Goal: Task Accomplishment & Management: Use online tool/utility

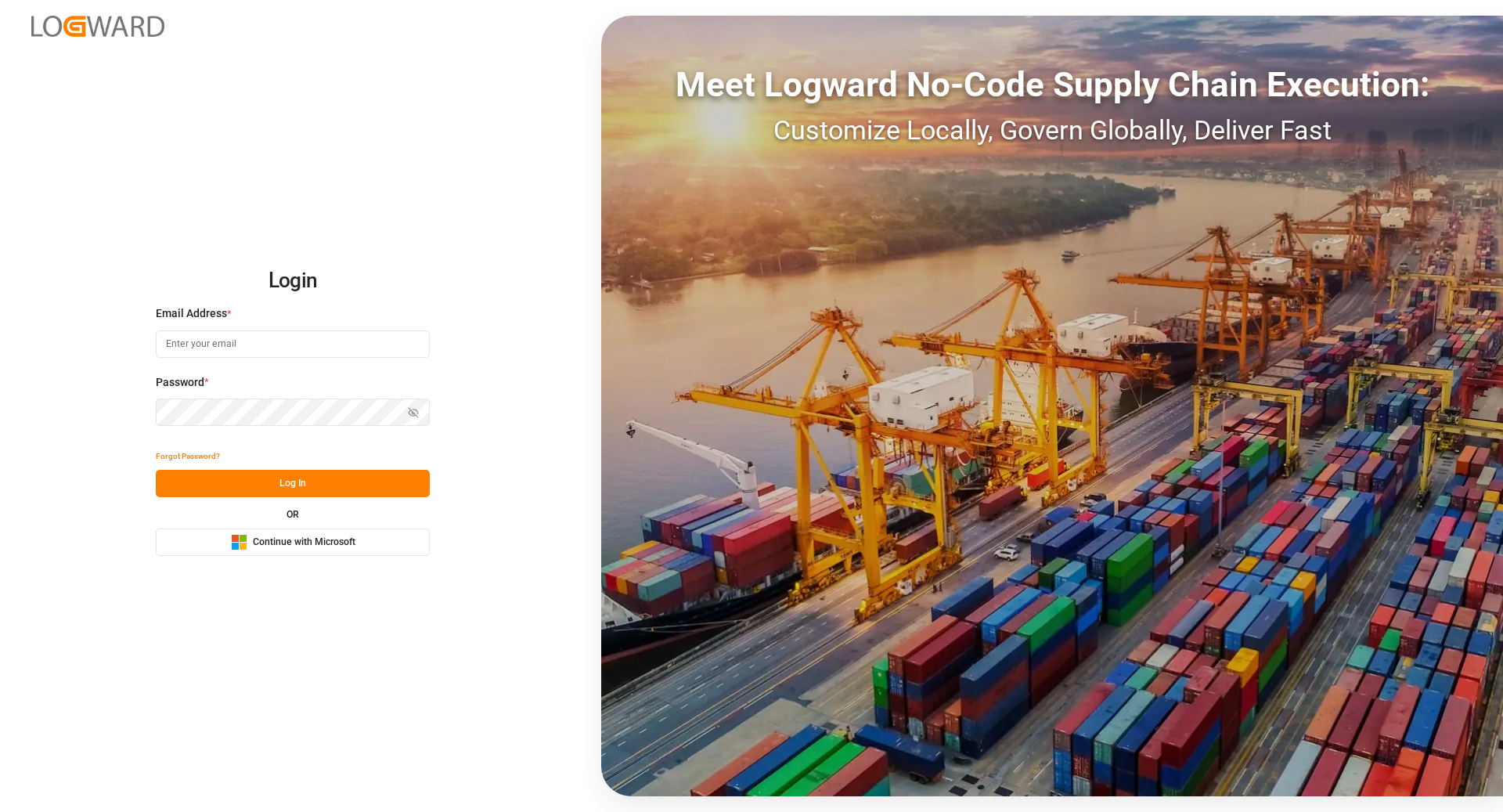
click at [279, 543] on span "Continue with Microsoft" at bounding box center [304, 543] width 103 height 14
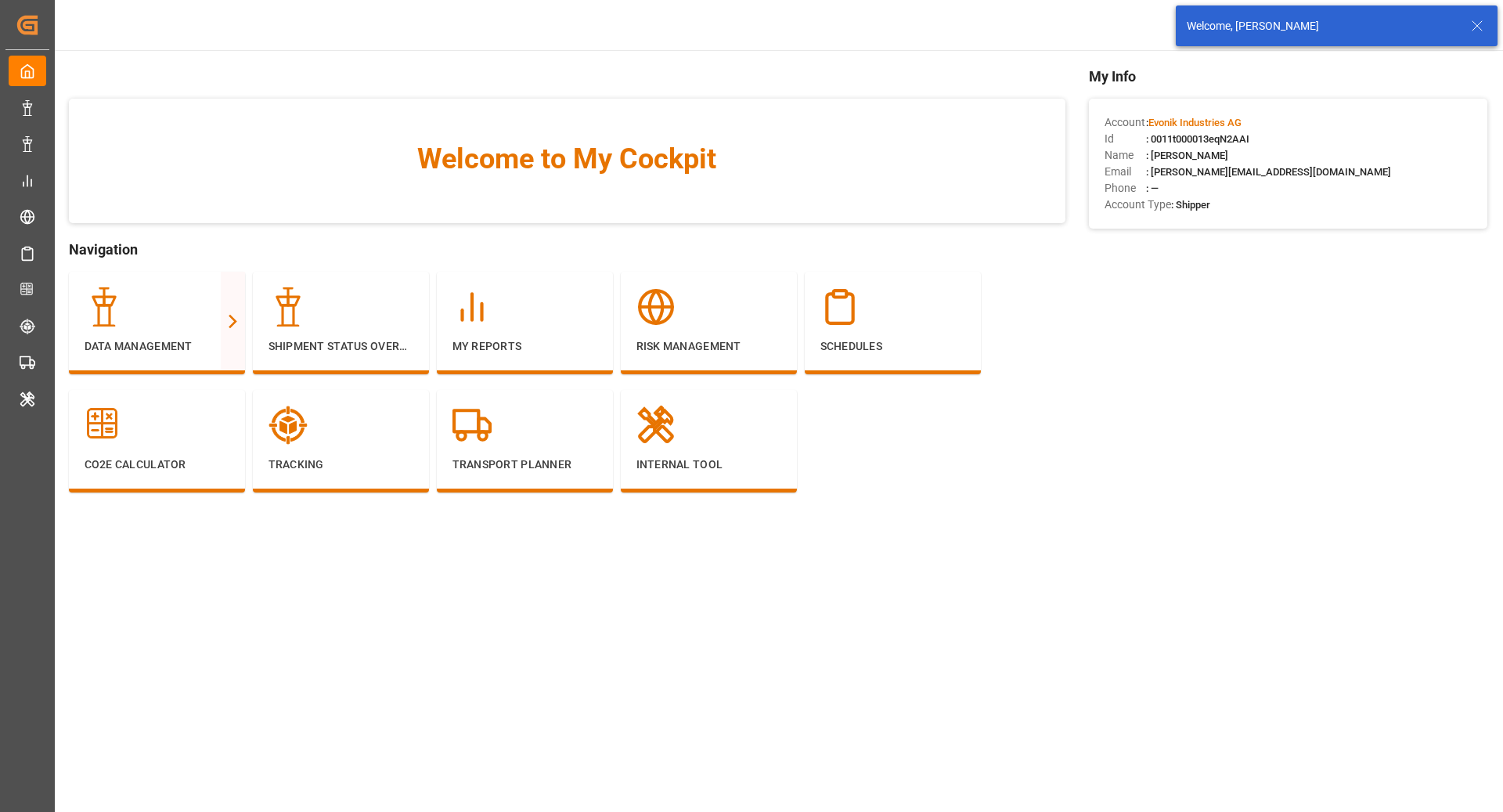
click at [1478, 27] on line at bounding box center [1477, 26] width 10 height 10
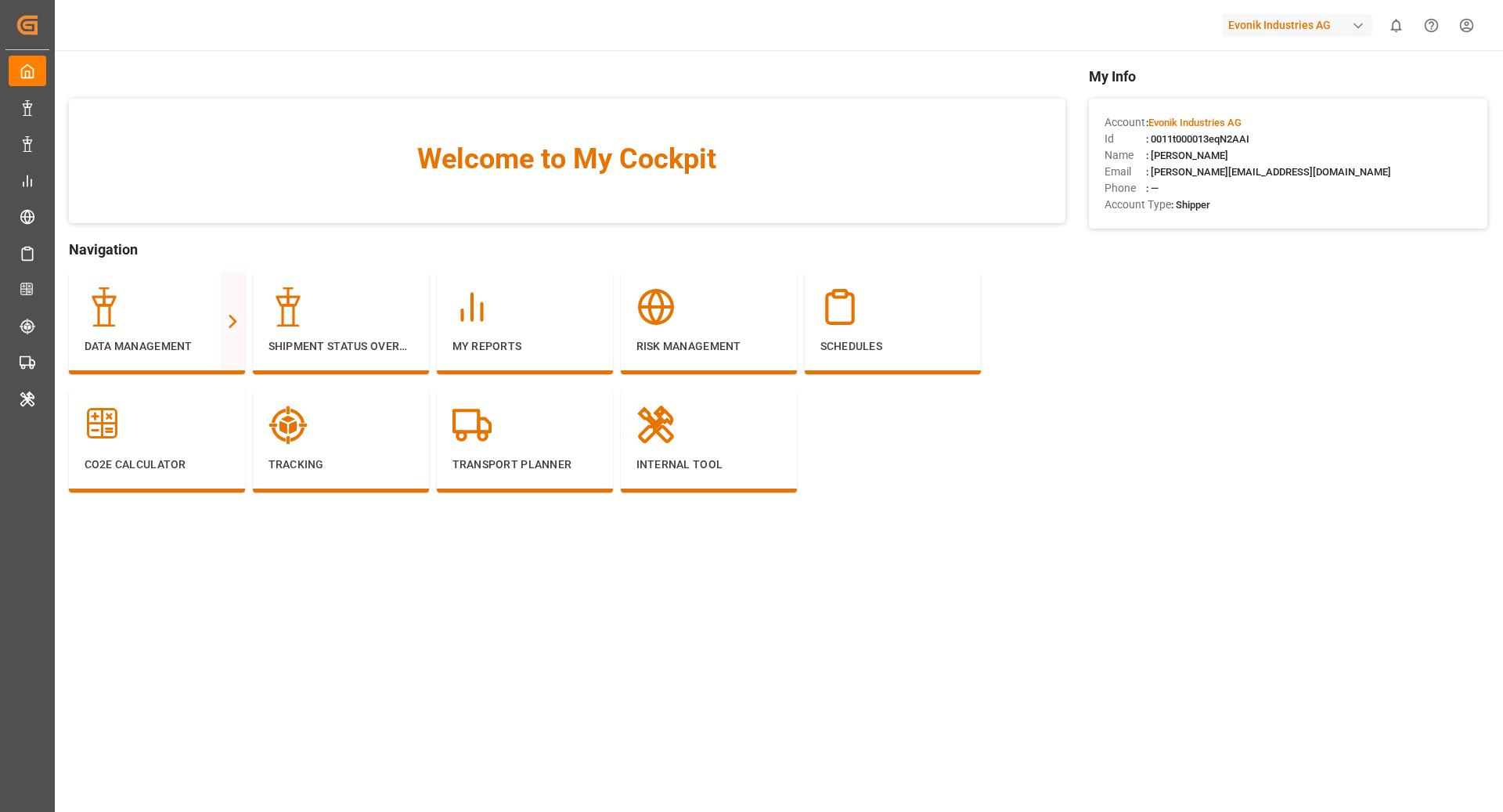
click at [1332, 27] on div "Evonik Industries AG" at bounding box center [1298, 26] width 151 height 23
type input "lanx"
click at [1314, 136] on span "LANXESS Deutschland GmbH" at bounding box center [1288, 134] width 145 height 17
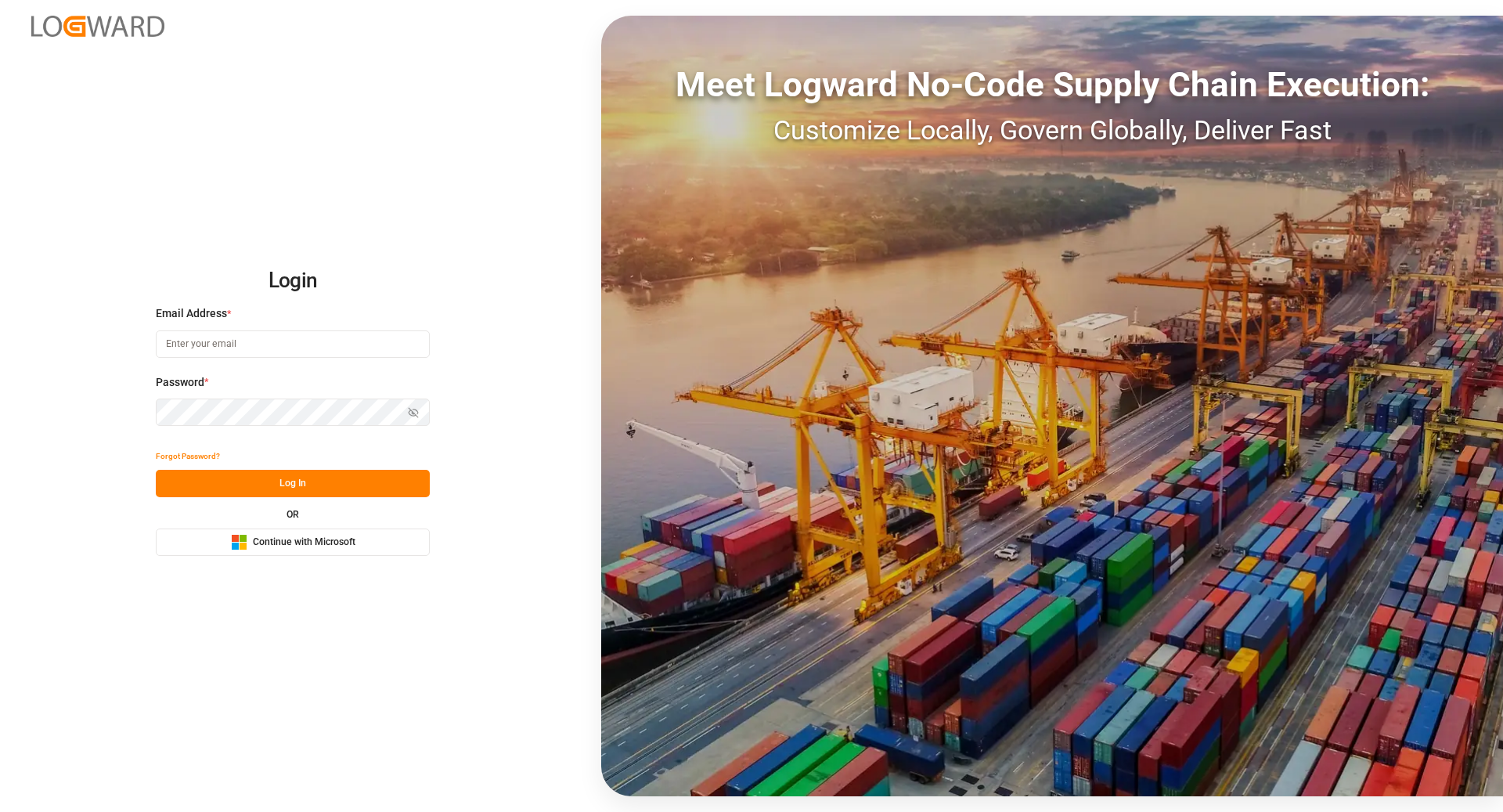
click at [329, 542] on span "Continue with Microsoft" at bounding box center [304, 543] width 103 height 14
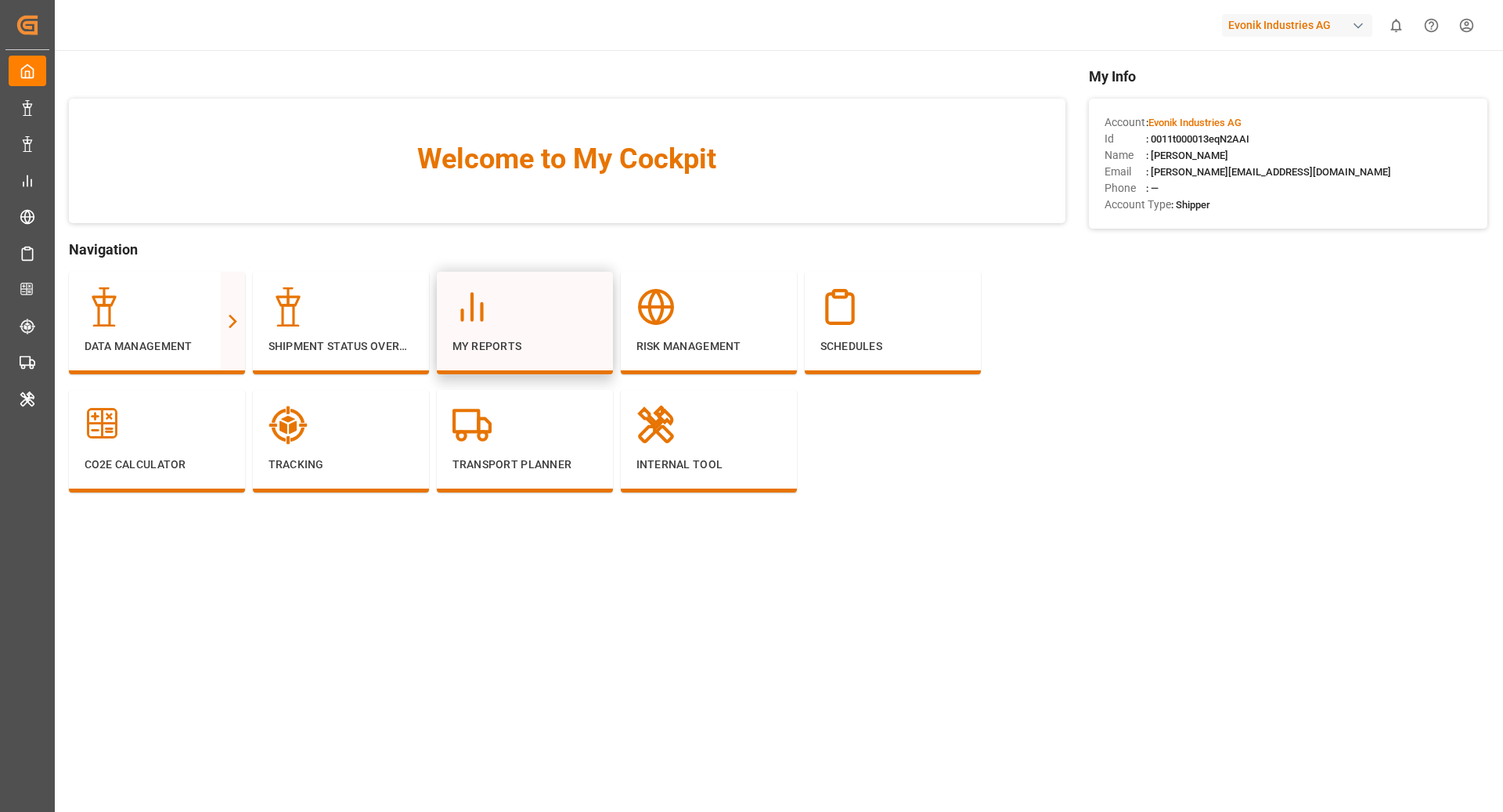
click at [500, 340] on p "My Reports" at bounding box center [525, 346] width 145 height 17
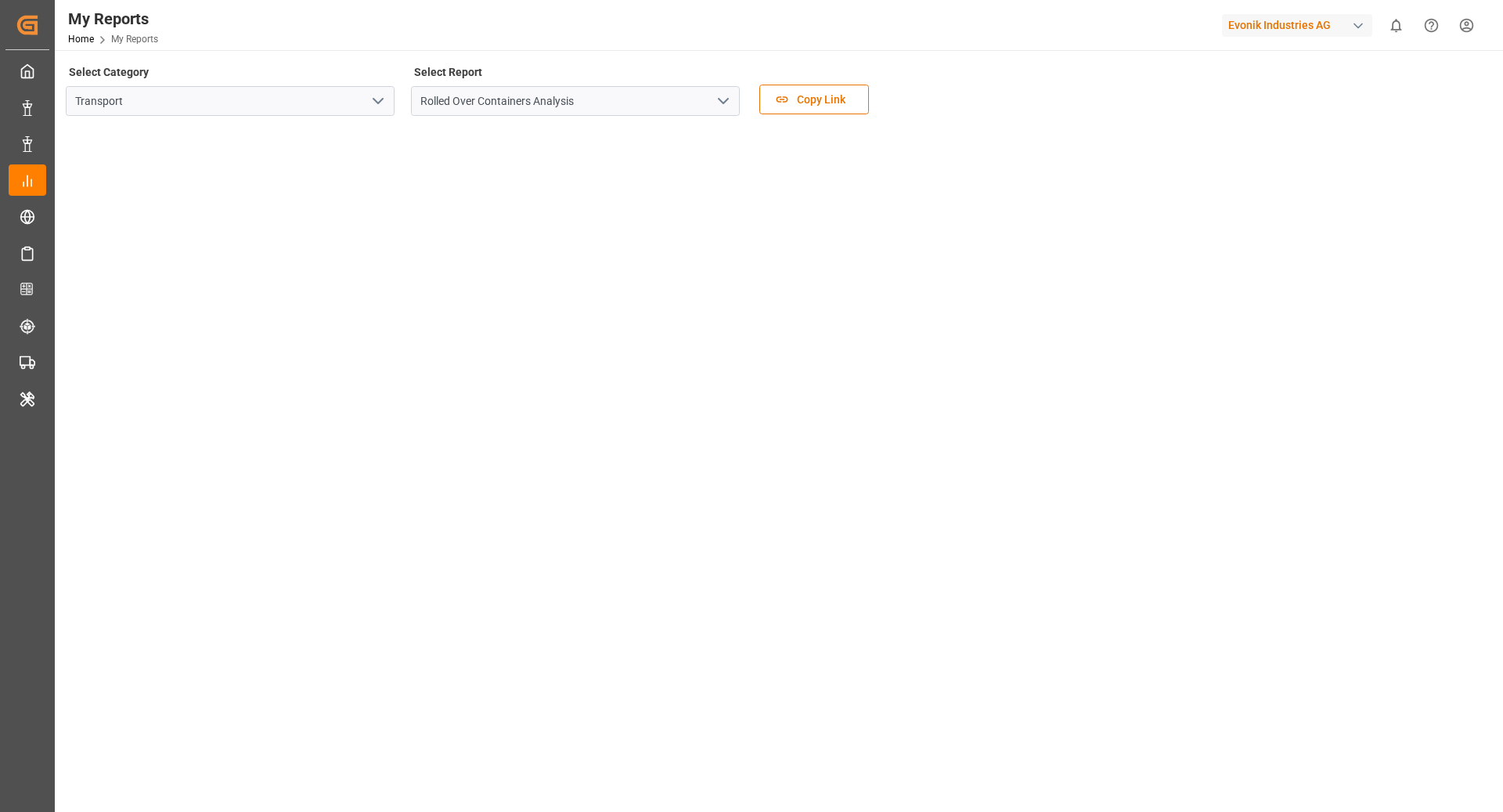
click at [382, 104] on icon "open menu" at bounding box center [377, 100] width 19 height 19
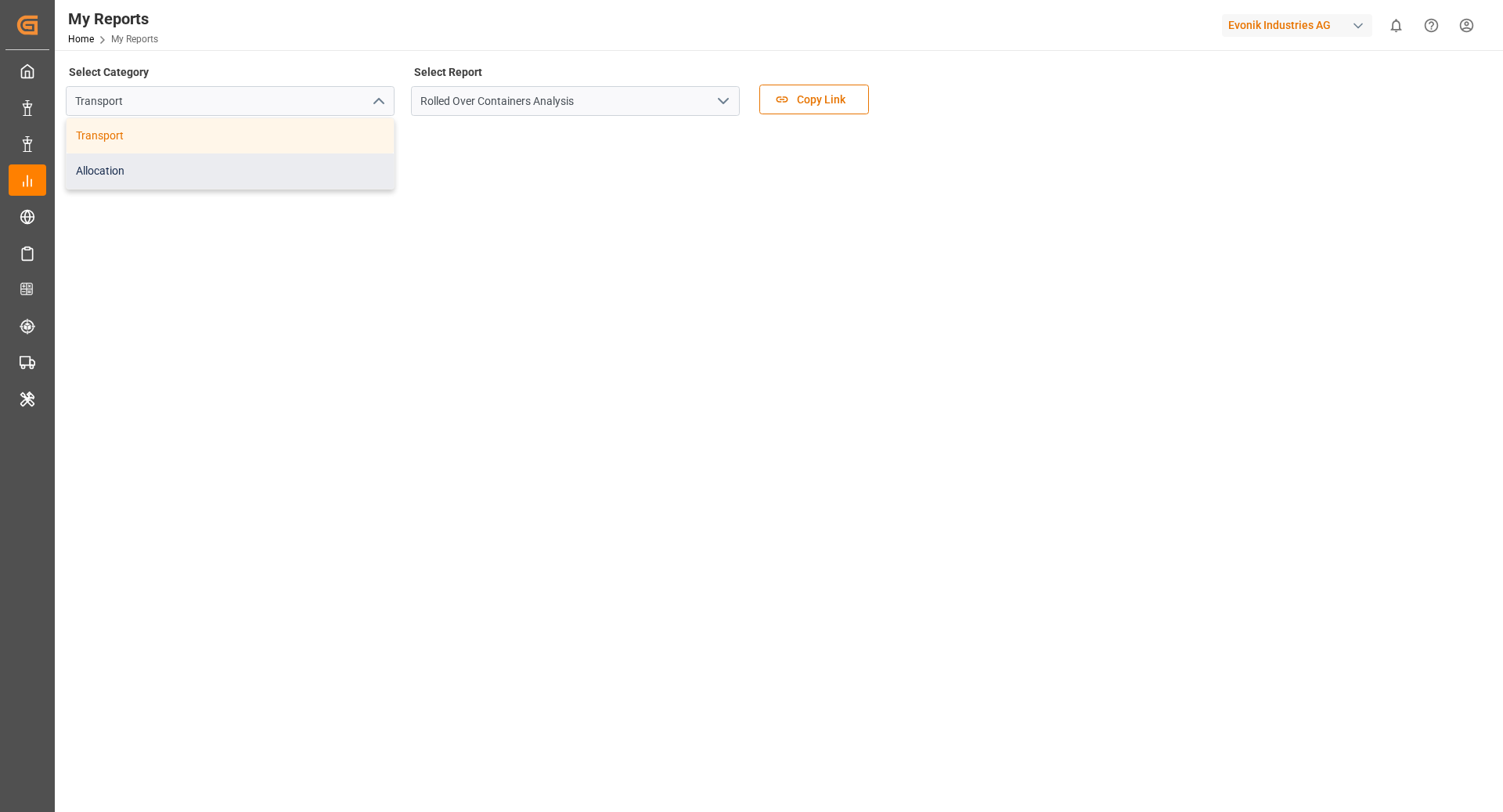
click at [342, 166] on div "Allocation" at bounding box center [229, 171] width 327 height 35
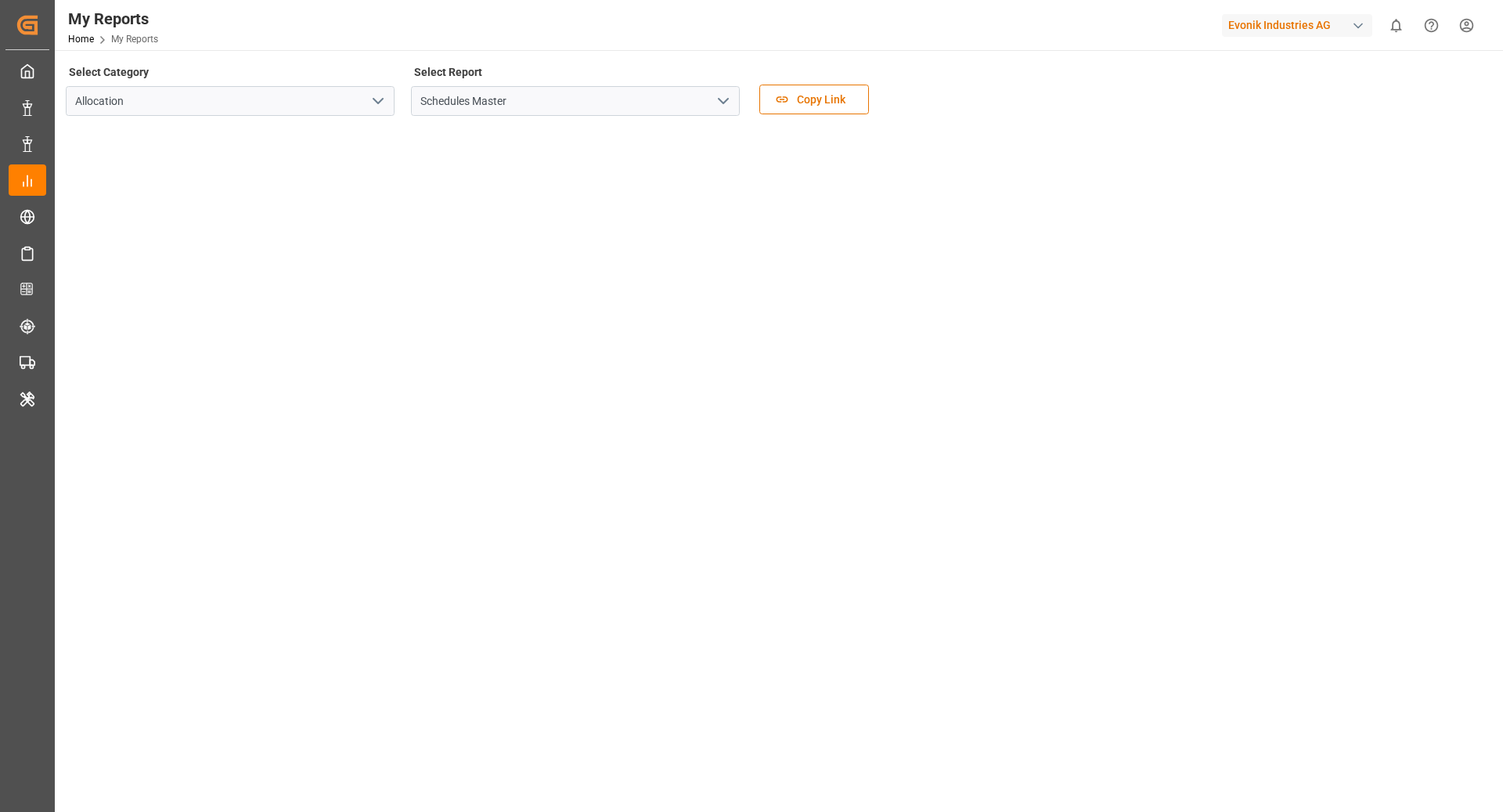
click at [721, 100] on polyline "open menu" at bounding box center [723, 100] width 10 height 4
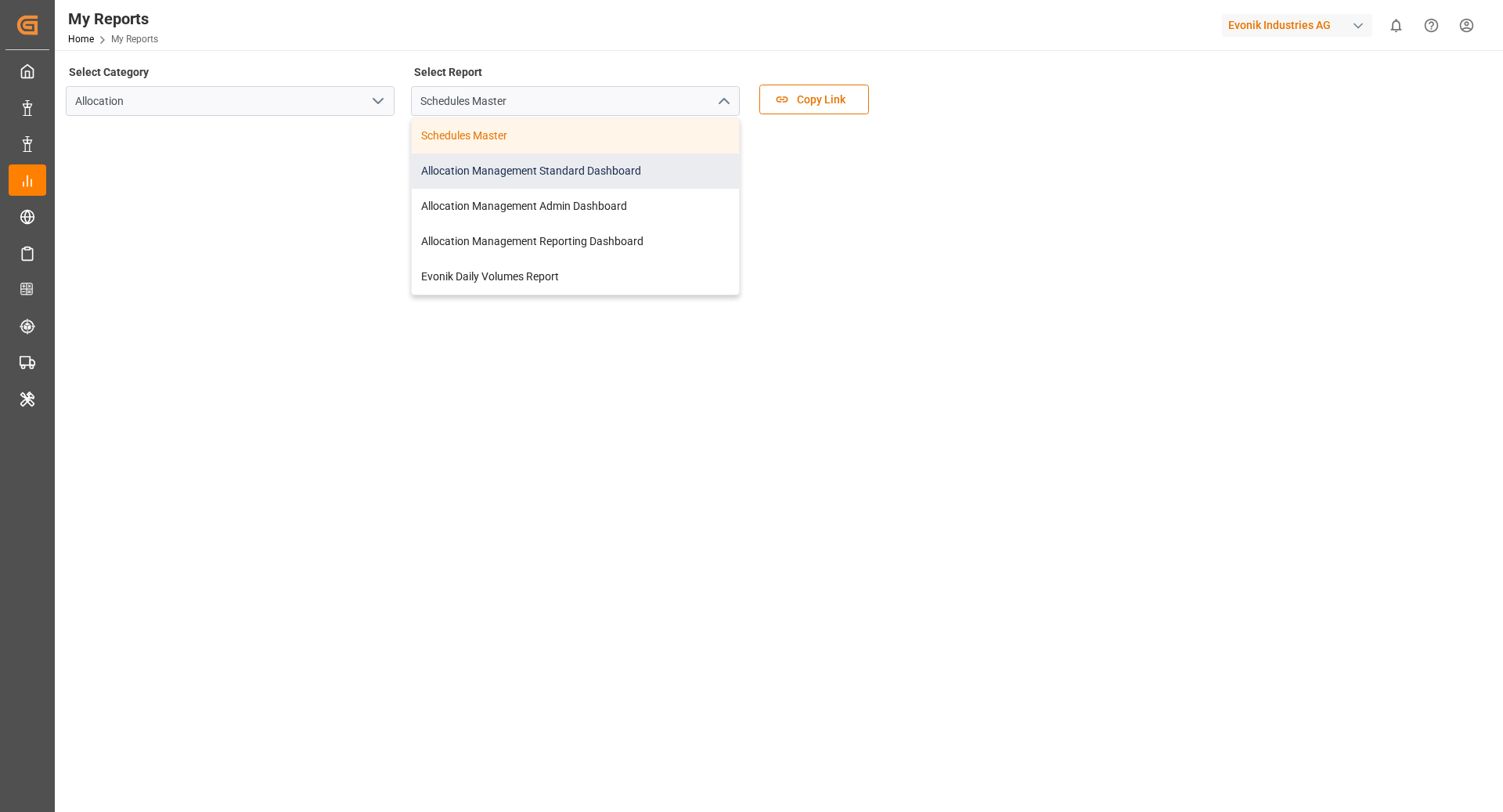
click at [667, 169] on div "Allocation Management Standard Dashboard" at bounding box center [575, 171] width 327 height 35
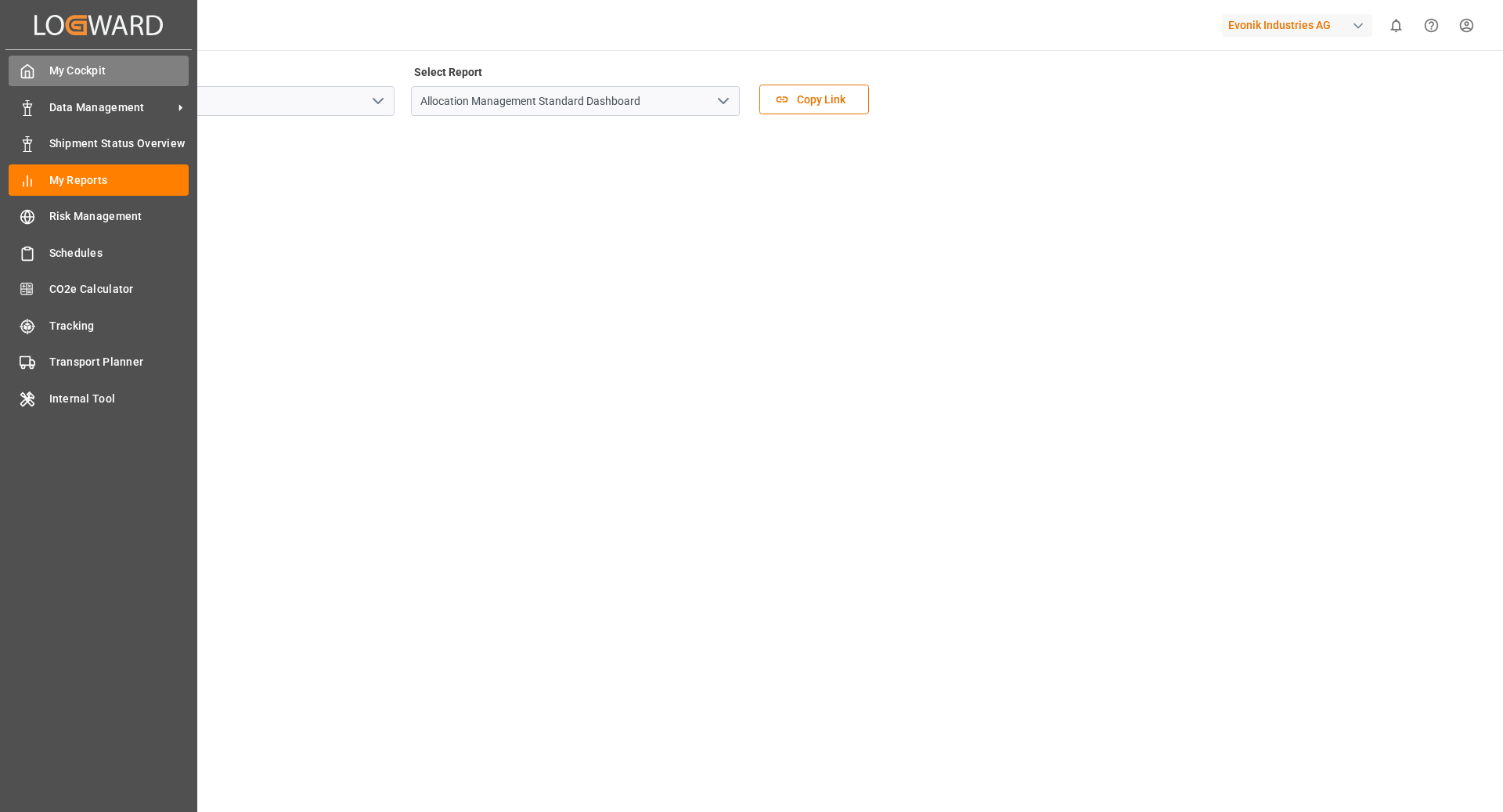
click at [74, 78] on span "My Cockpit" at bounding box center [120, 71] width 140 height 17
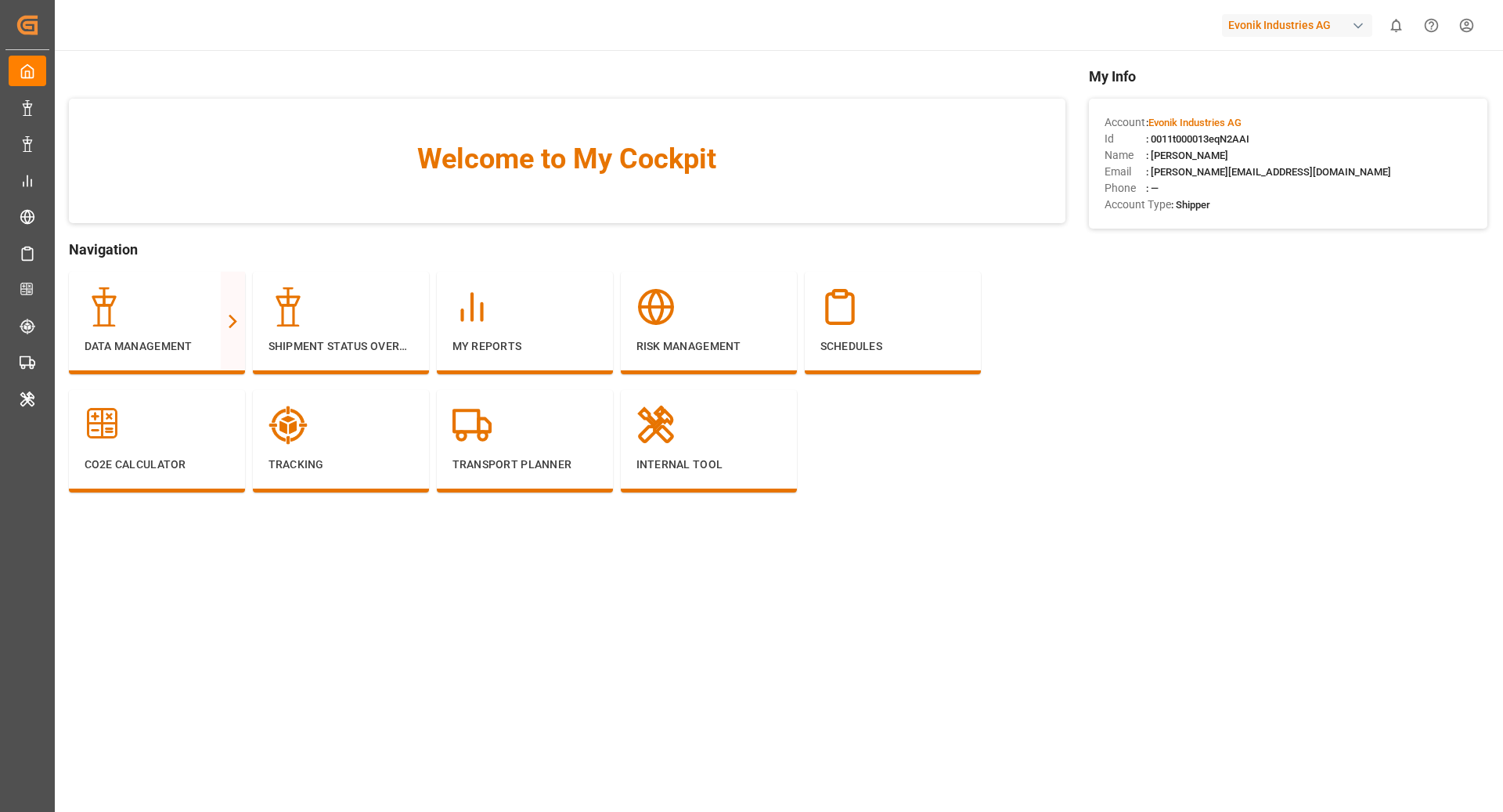
click at [1208, 134] on span ": 0011t000013eqN2AAI" at bounding box center [1197, 138] width 104 height 12
copy span "0011t000013eqN2AAI"
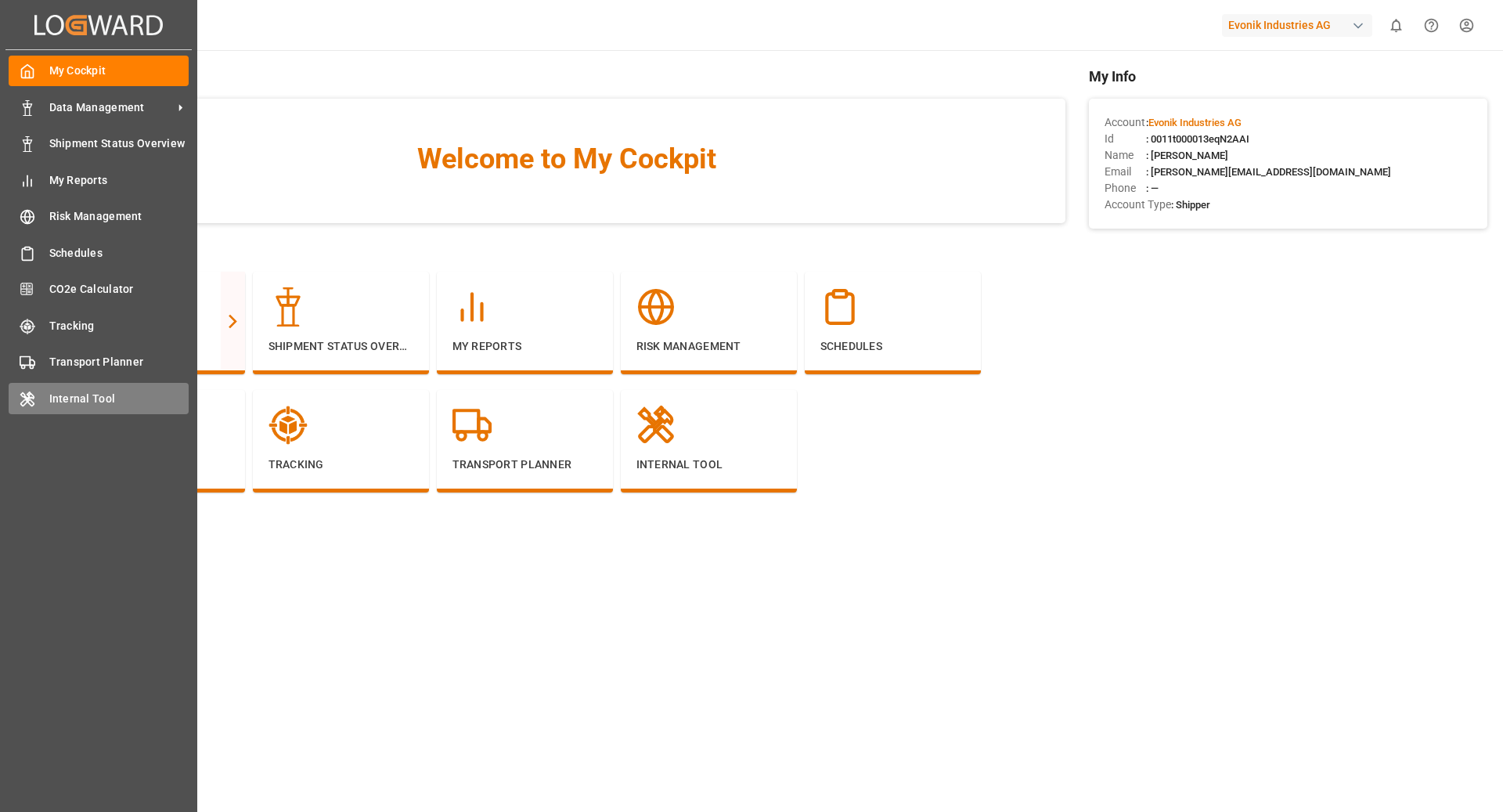
click at [89, 391] on span "Internal Tool" at bounding box center [120, 398] width 140 height 17
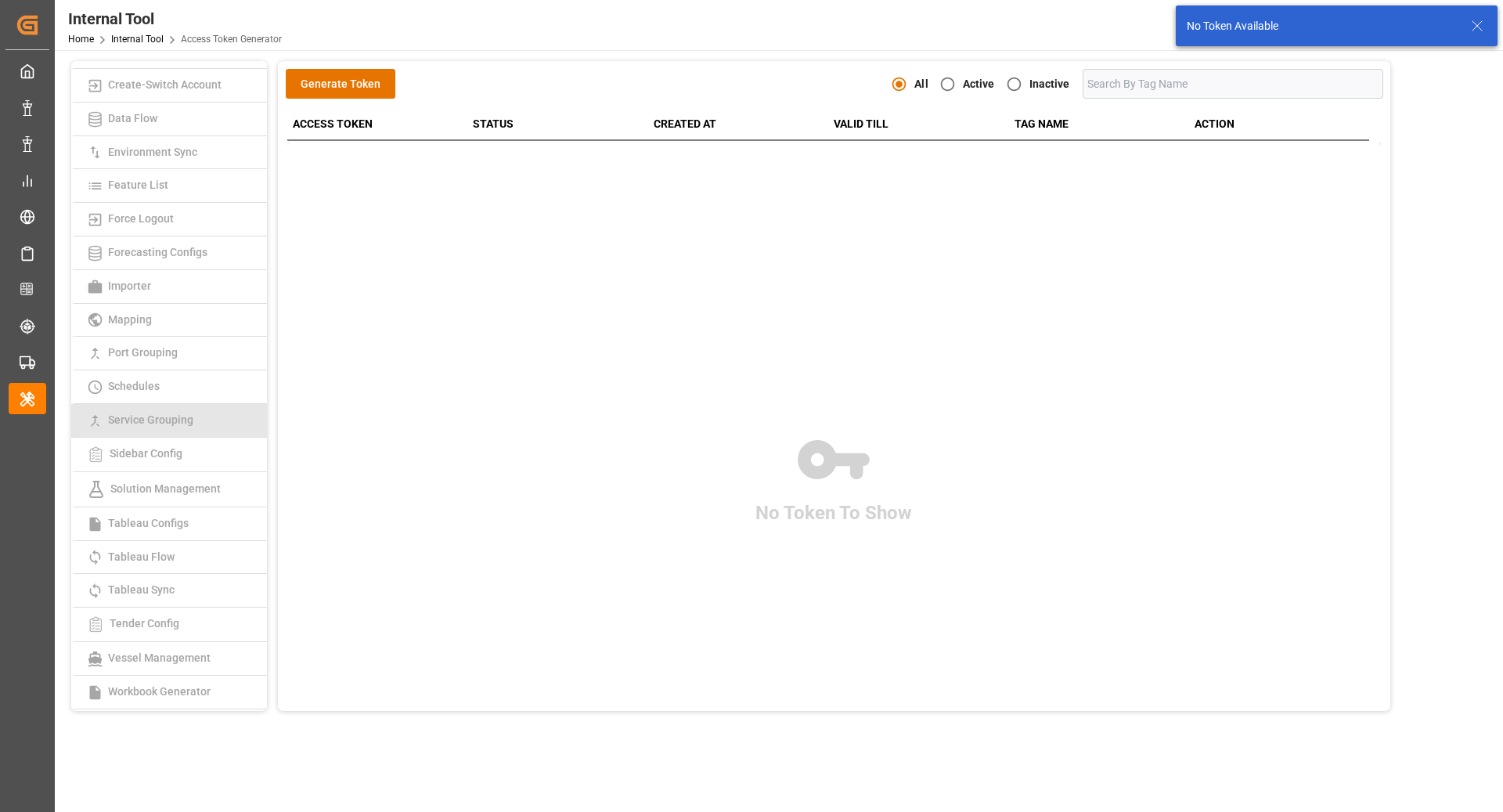
scroll to position [159, 0]
click at [179, 592] on link "Tableau Sync" at bounding box center [168, 592] width 196 height 34
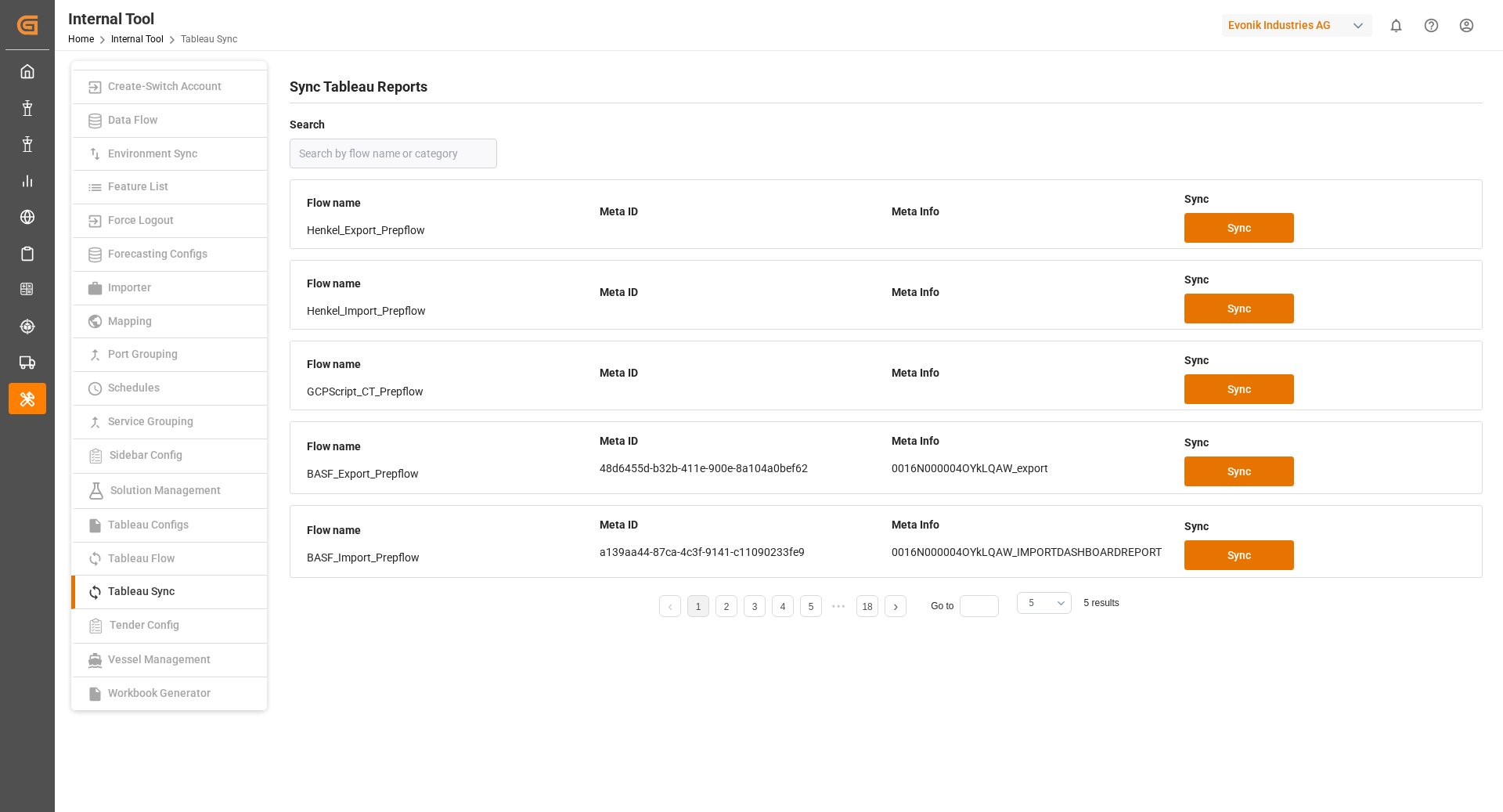
click at [1053, 598] on button "5" at bounding box center [1044, 602] width 55 height 22
click at [1037, 715] on div "25" at bounding box center [1044, 730] width 53 height 48
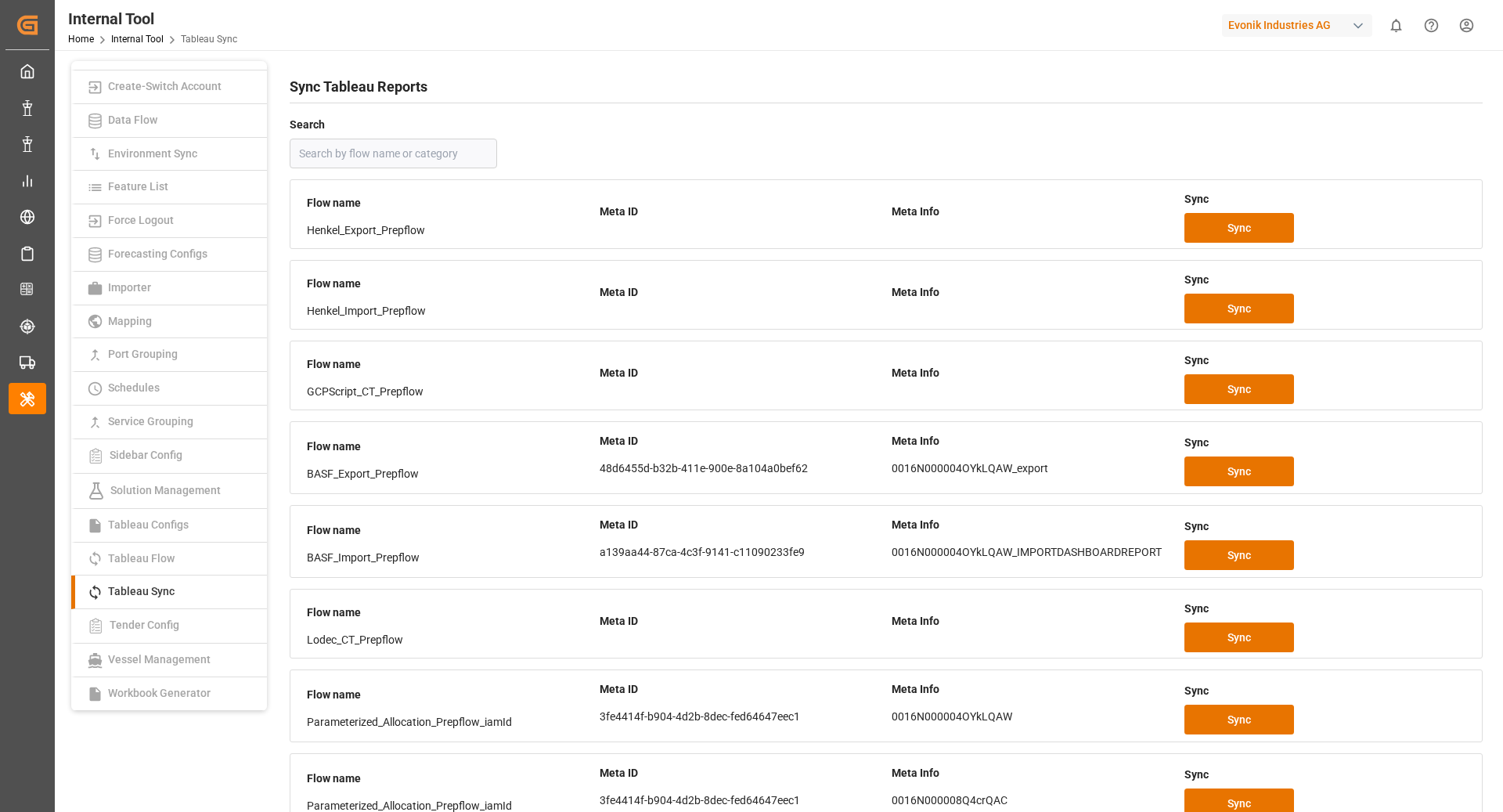
scroll to position [775, 0]
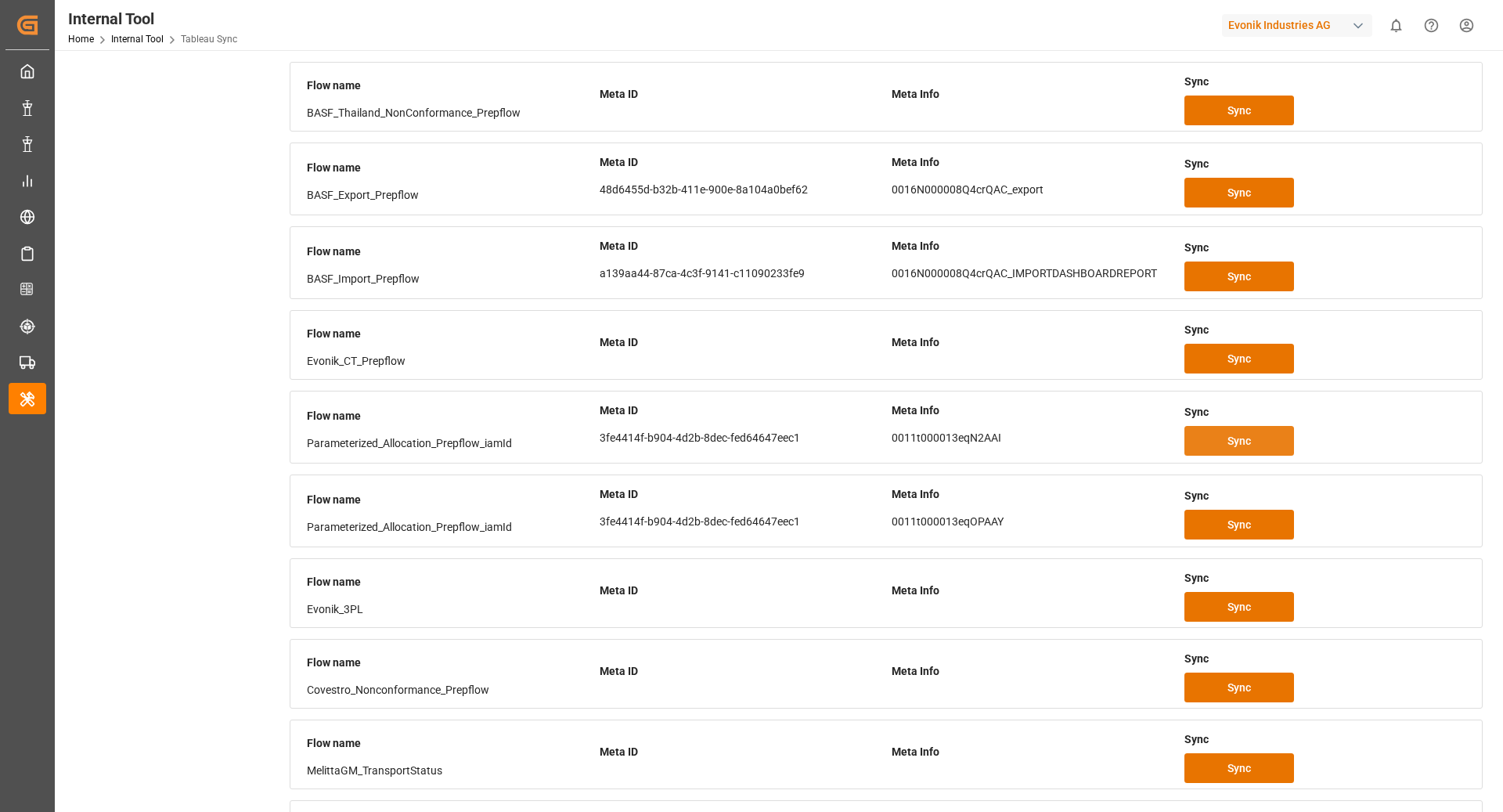
click at [1251, 431] on button "Sync" at bounding box center [1239, 441] width 110 height 30
click at [1288, 23] on div "Evonik Industries AG" at bounding box center [1298, 26] width 151 height 23
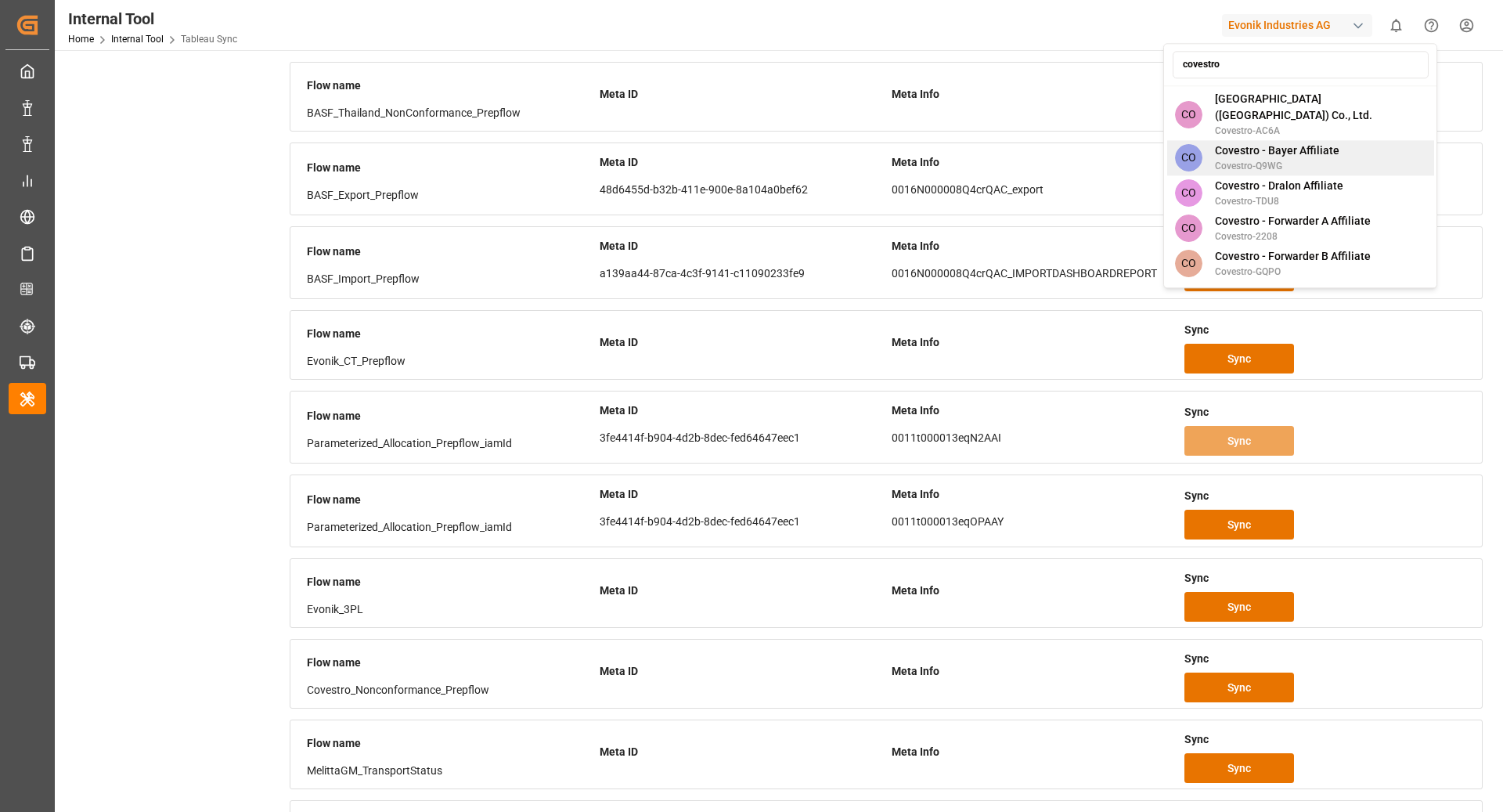
type input "covestro"
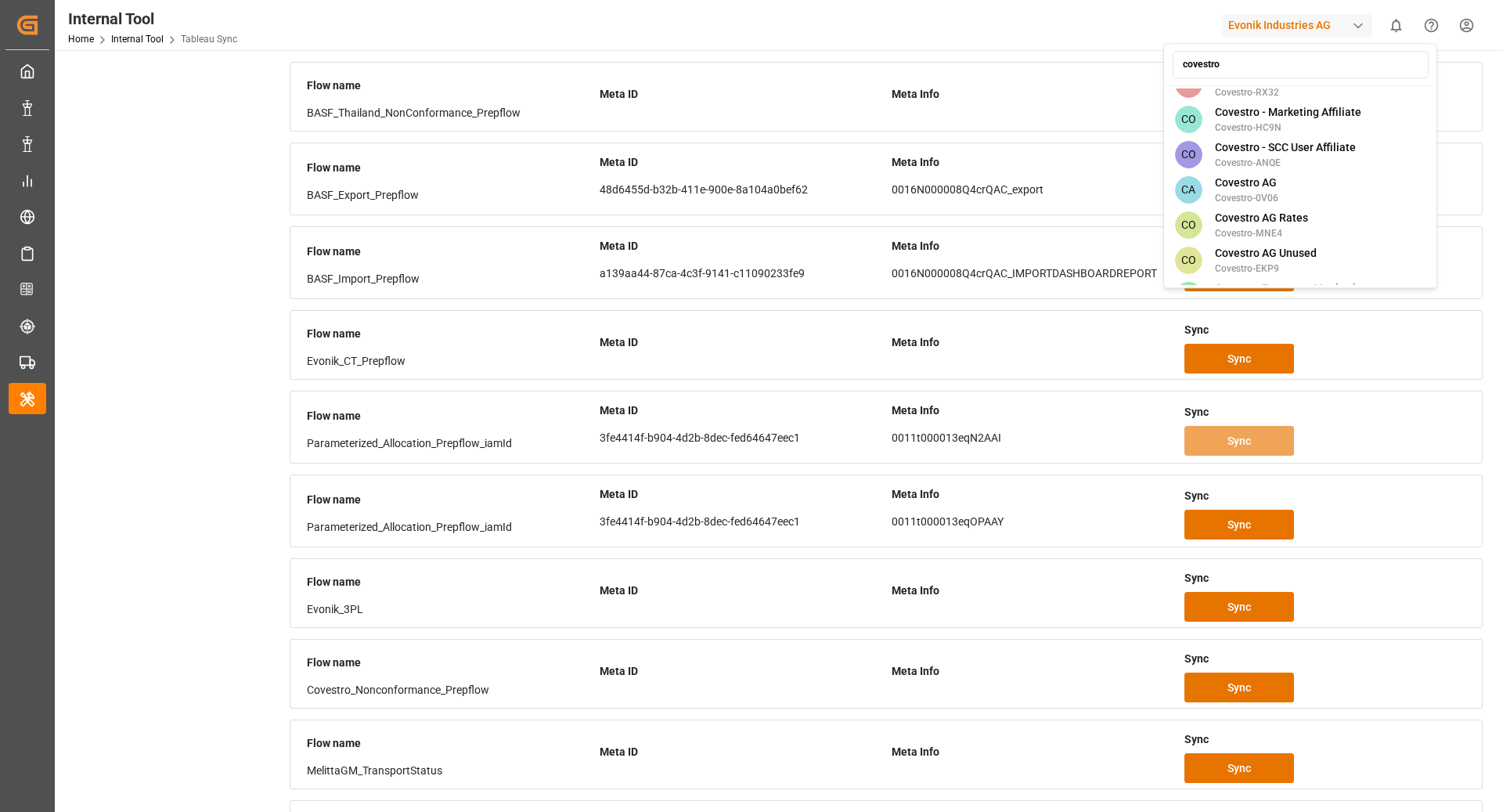
scroll to position [227, 0]
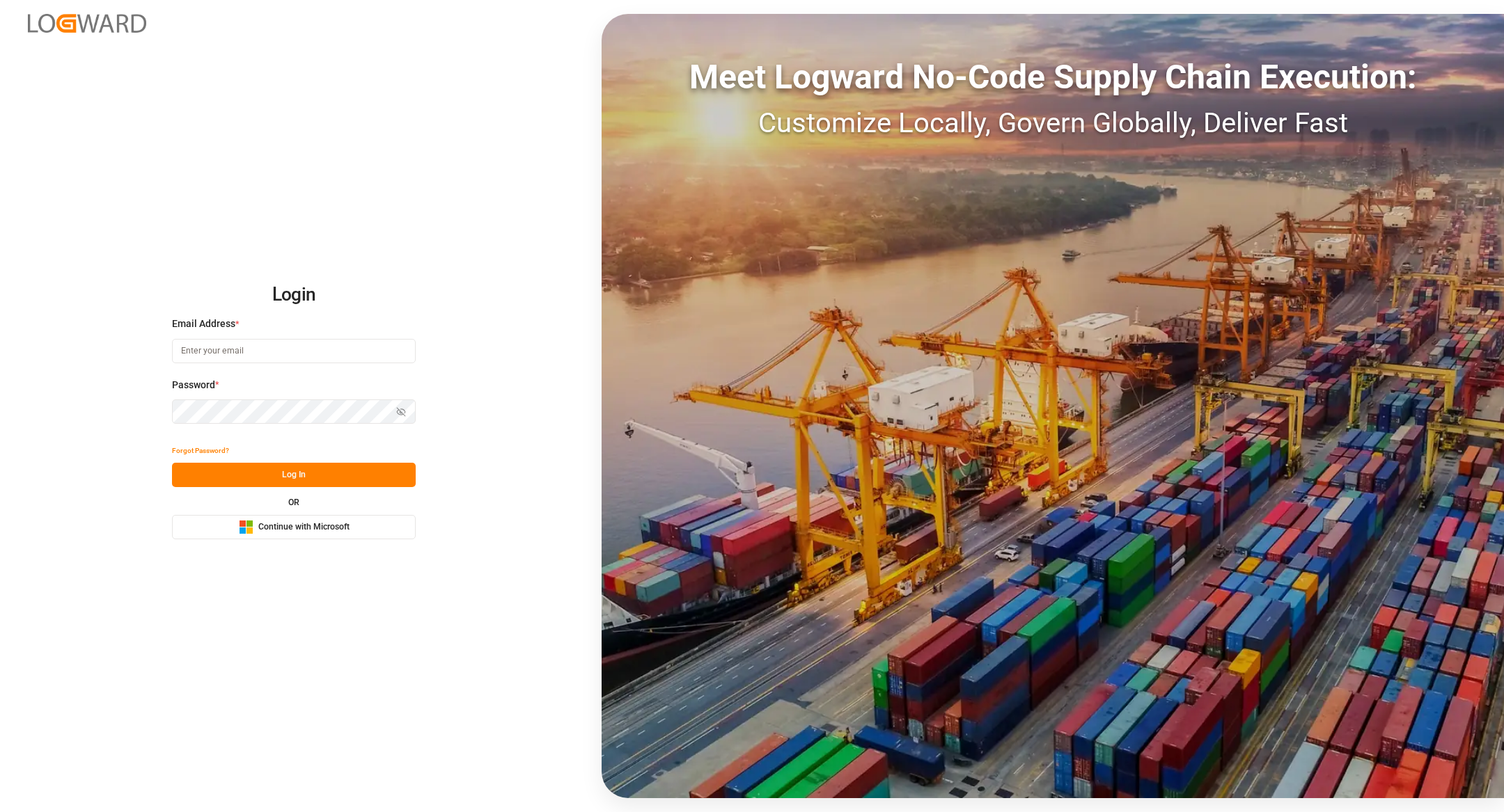
click at [309, 533] on div "Microsoft Logo Continue with Microsoft" at bounding box center [294, 527] width 111 height 15
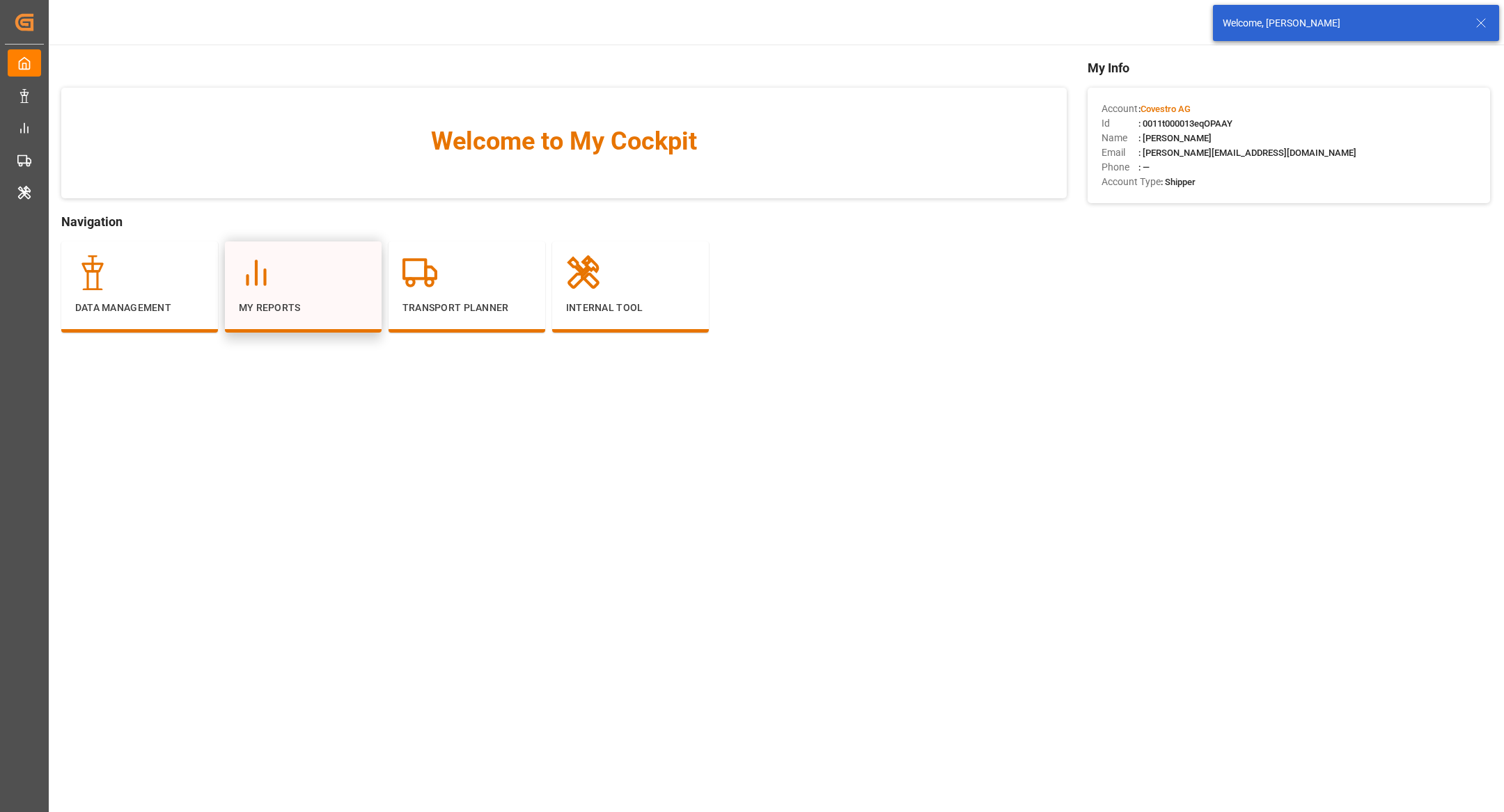
click at [303, 302] on p "My Reports" at bounding box center [303, 308] width 129 height 15
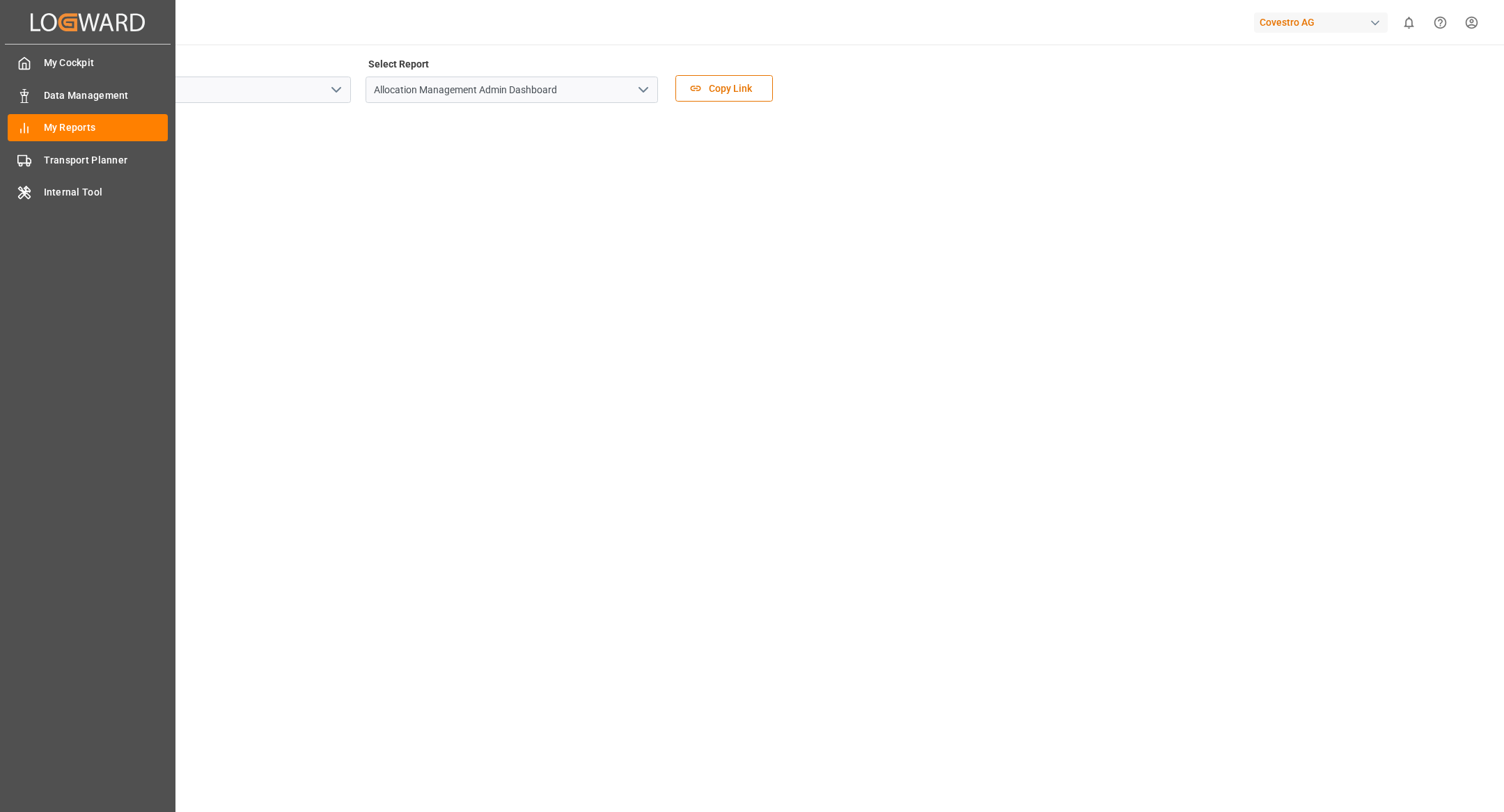
click at [3, 65] on div "Created by potrace 1.15, written by [PERSON_NAME] [DATE]-[DATE] Created by potr…" at bounding box center [87, 384] width 176 height 768
click at [33, 62] on div "My Cockpit My Cockpit" at bounding box center [87, 63] width 160 height 27
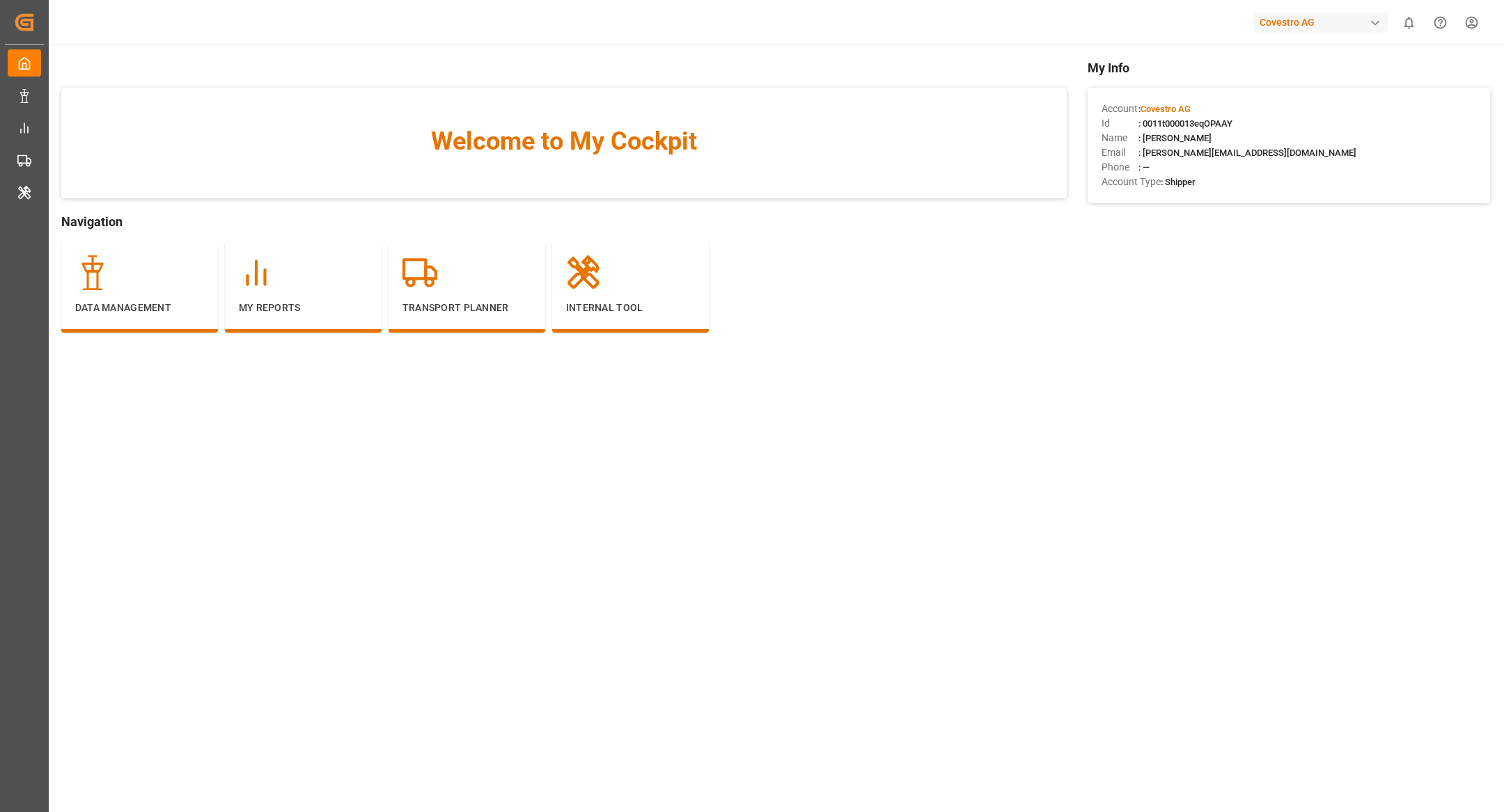
click at [1223, 125] on span ": 0011t000013eqOPAAY" at bounding box center [1185, 123] width 94 height 10
copy span "0011t000013eqOPAAY"
click at [274, 291] on div "My Reports" at bounding box center [303, 285] width 129 height 60
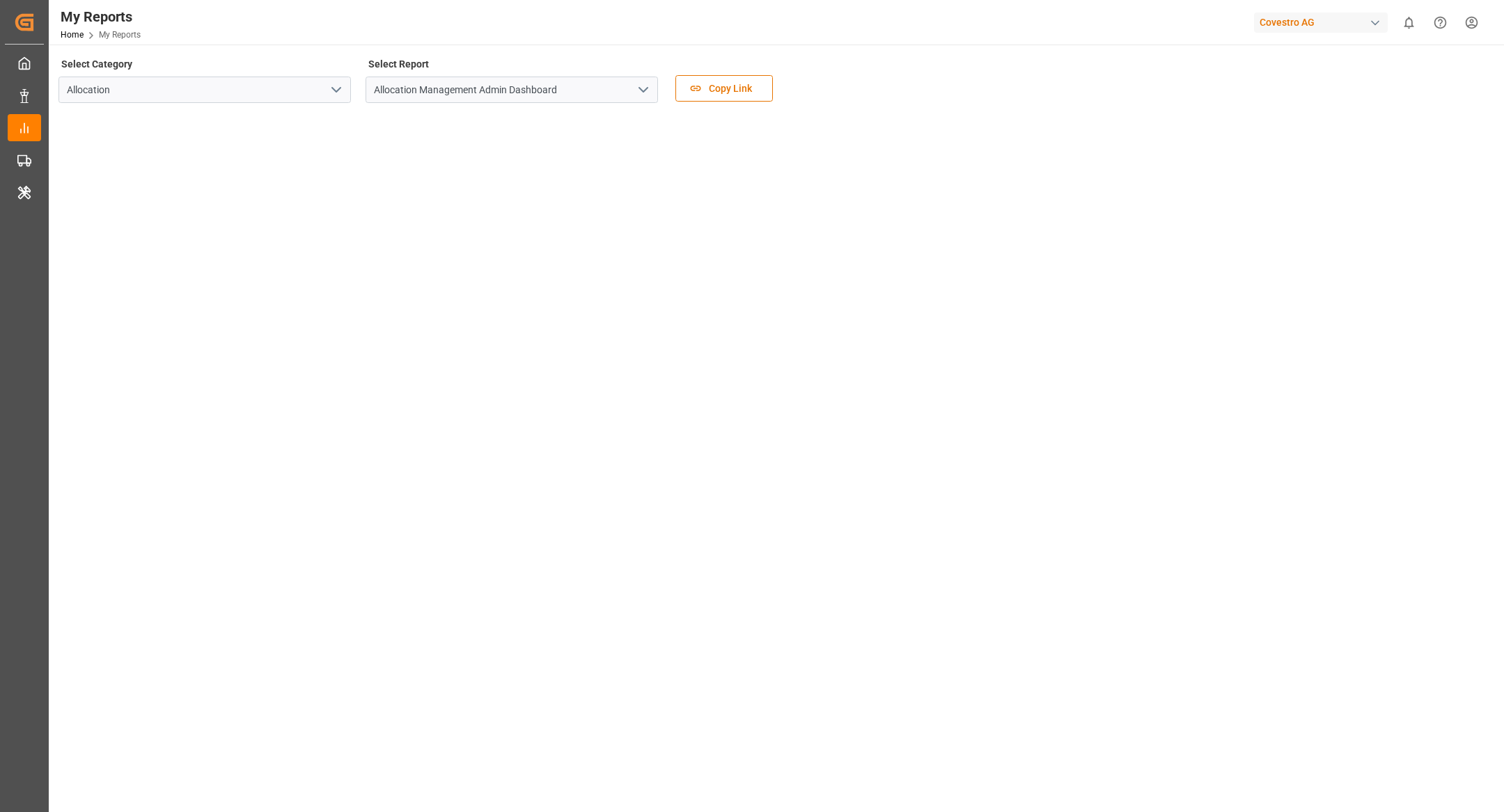
click at [635, 109] on div "Select Report Allocation Management Admin Dashboard" at bounding box center [511, 83] width 292 height 58
click at [639, 87] on icon "open menu" at bounding box center [643, 89] width 17 height 17
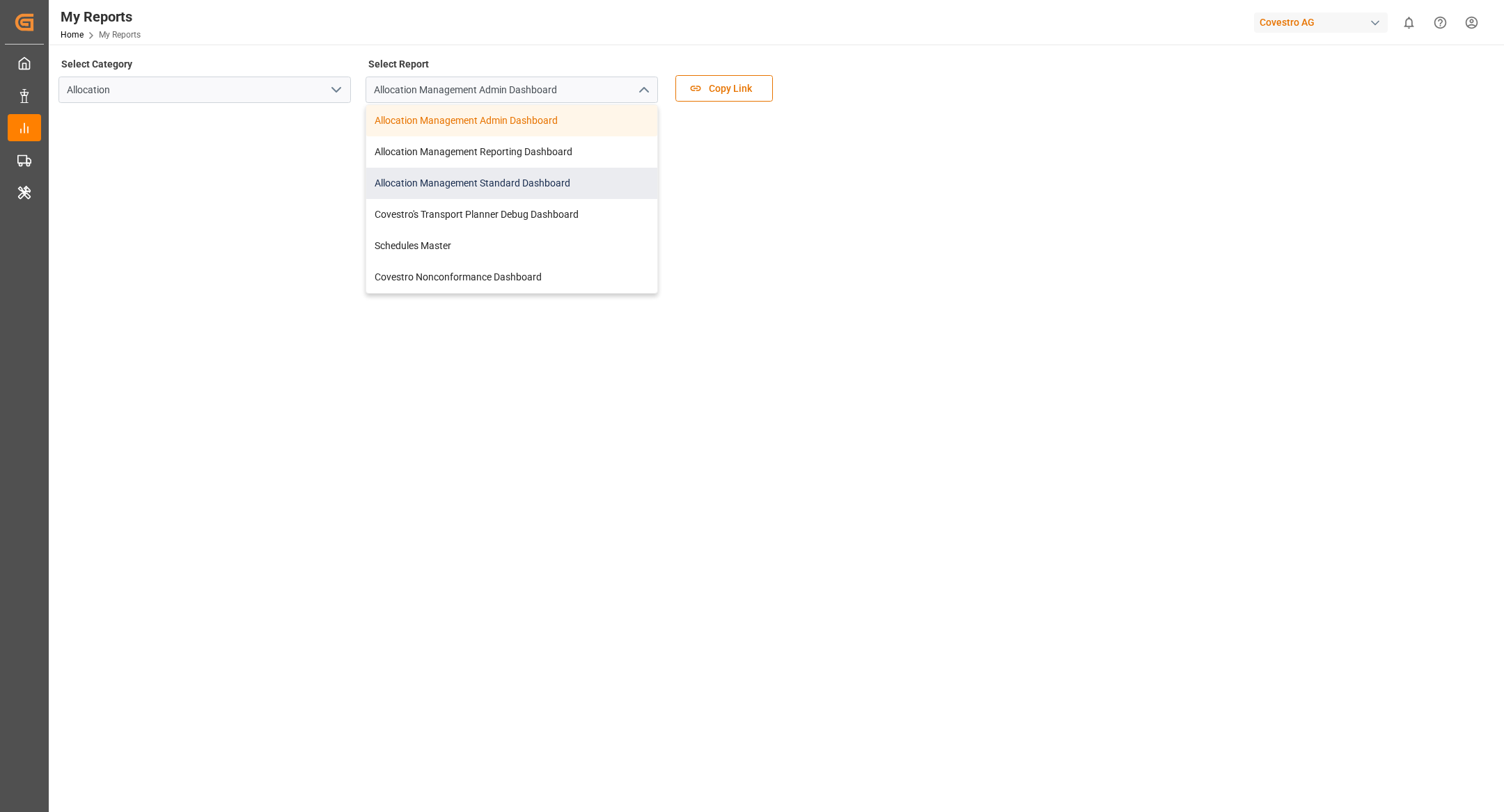
click at [573, 191] on div "Allocation Management Standard Dashboard" at bounding box center [511, 184] width 291 height 32
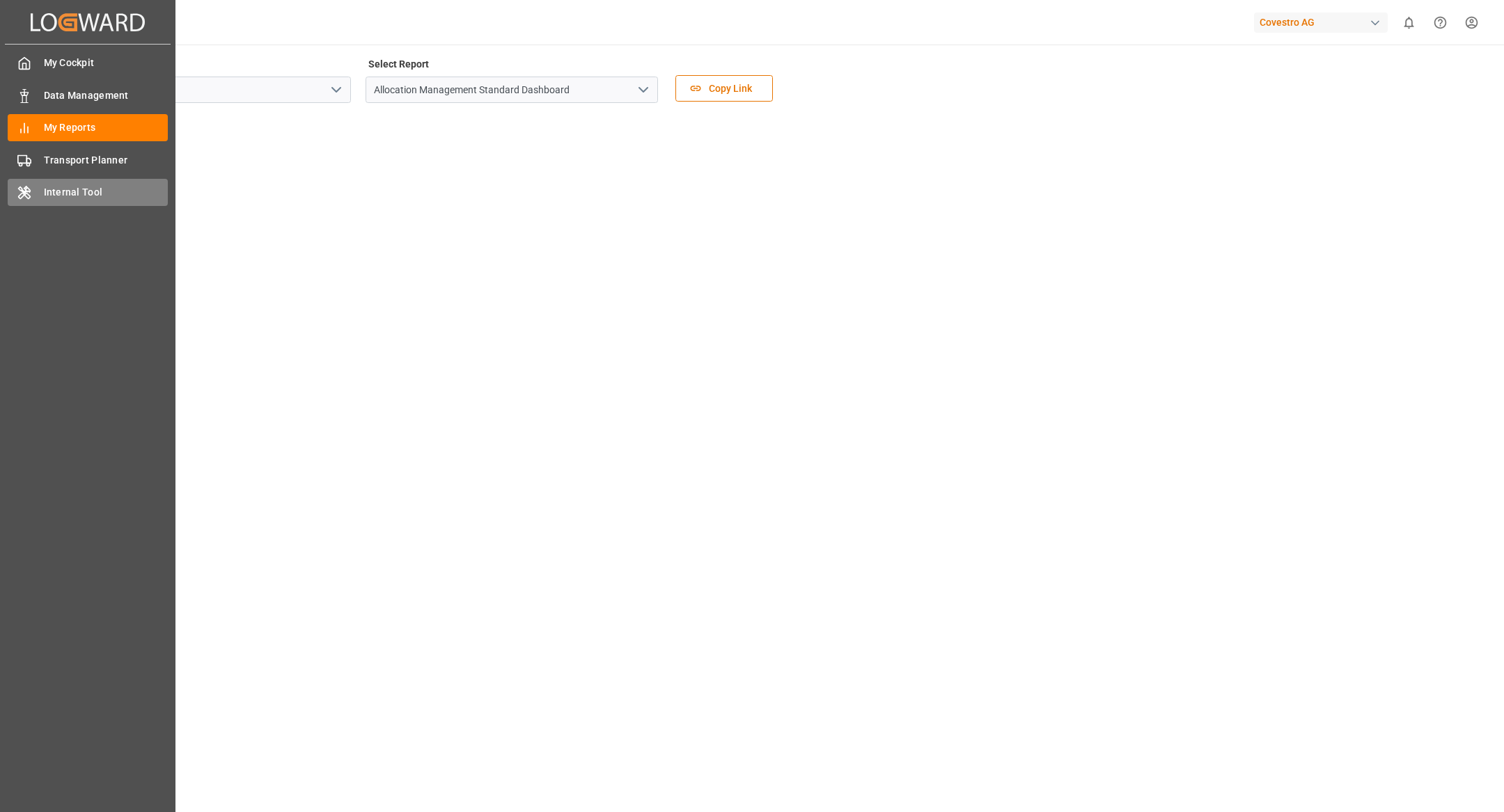
click at [27, 195] on icon at bounding box center [24, 193] width 14 height 14
